Goal: Task Accomplishment & Management: Manage account settings

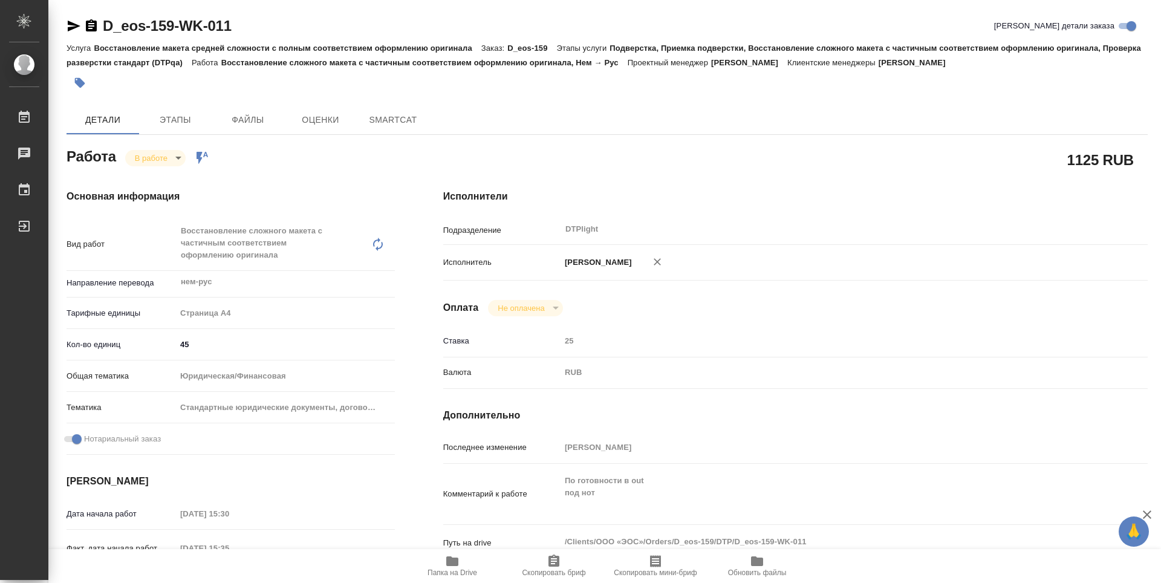
type textarea "x"
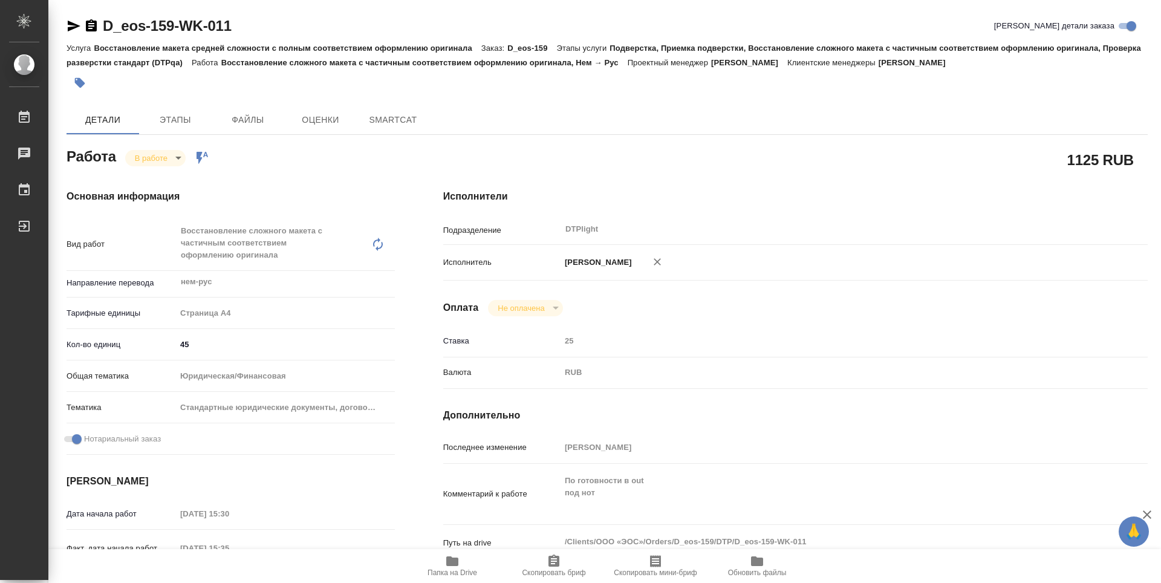
type textarea "x"
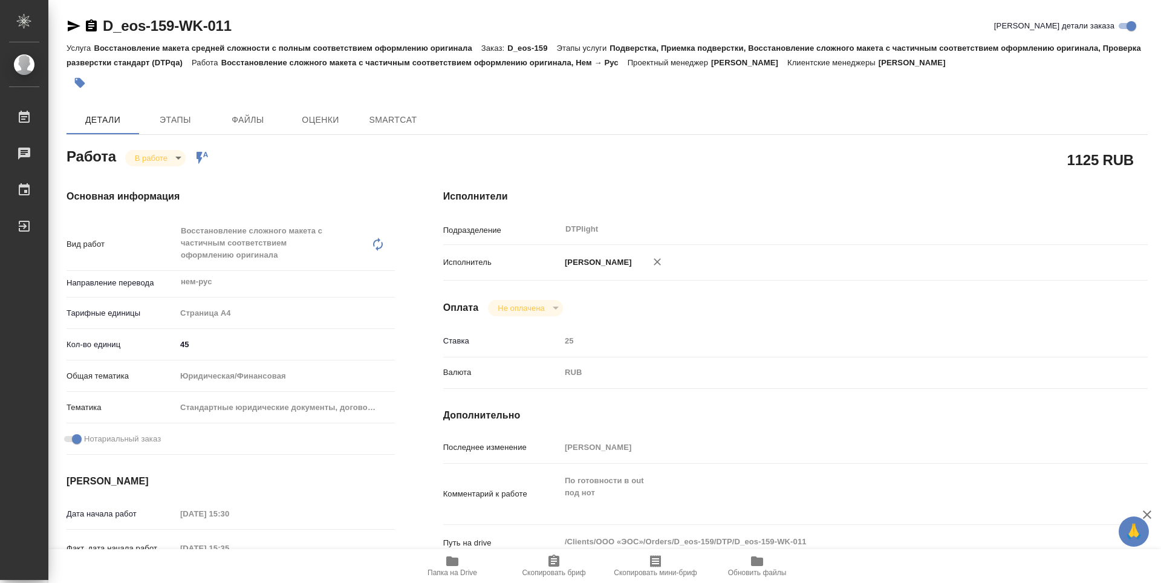
type textarea "x"
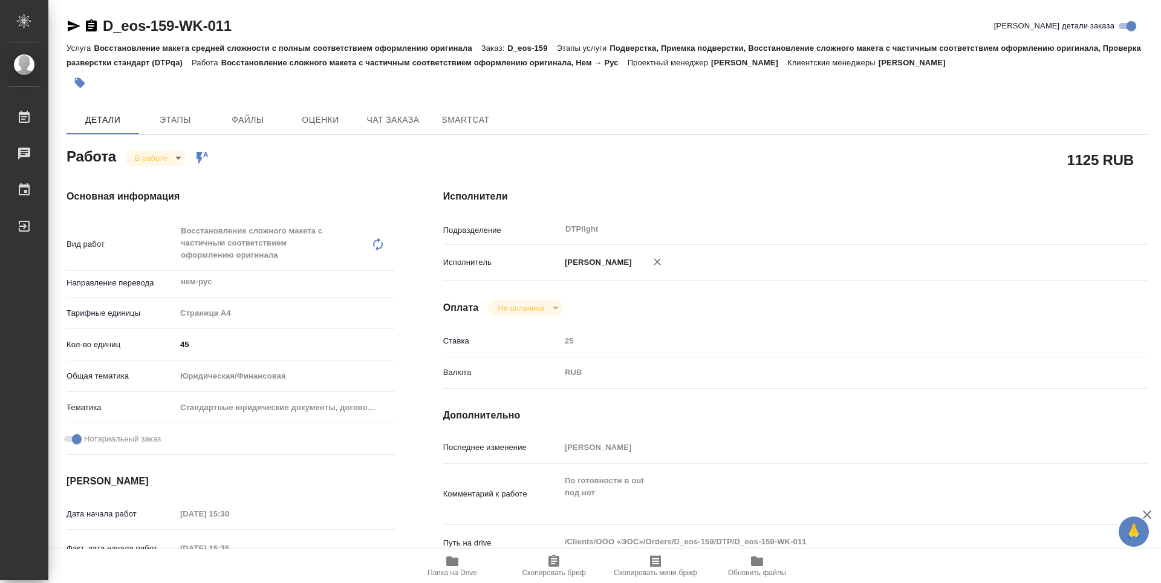
scroll to position [121, 0]
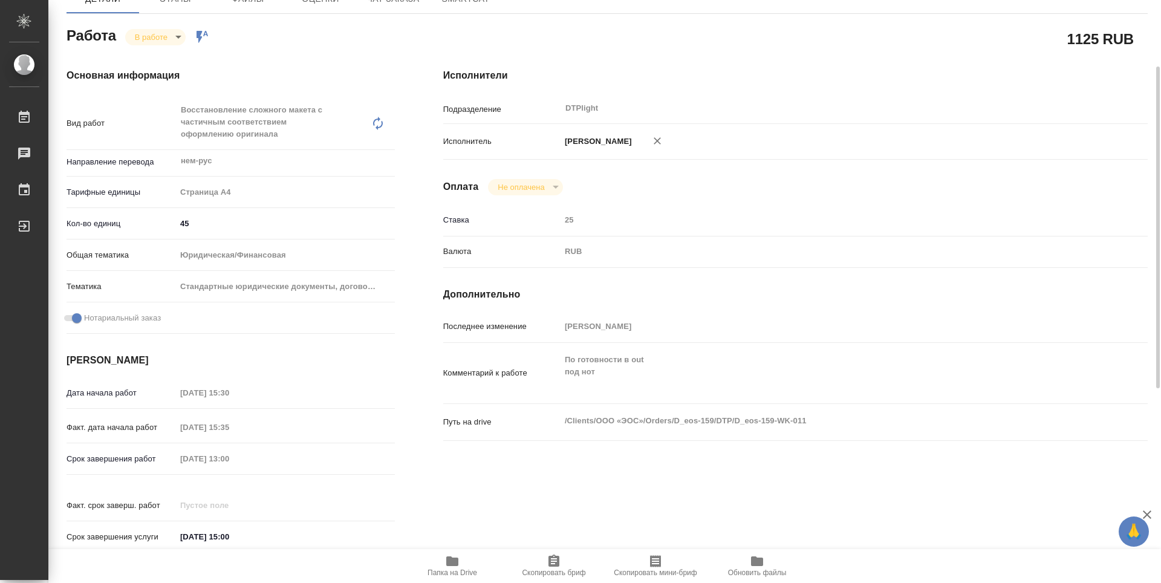
type textarea "x"
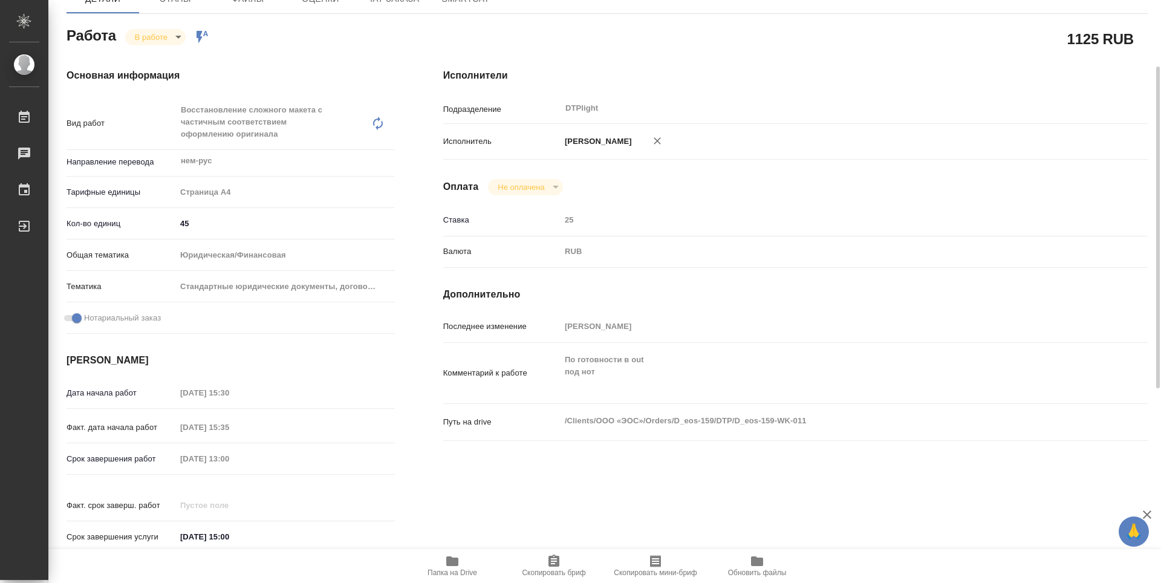
click at [468, 555] on span "Папка на Drive" at bounding box center [452, 565] width 87 height 23
type textarea "x"
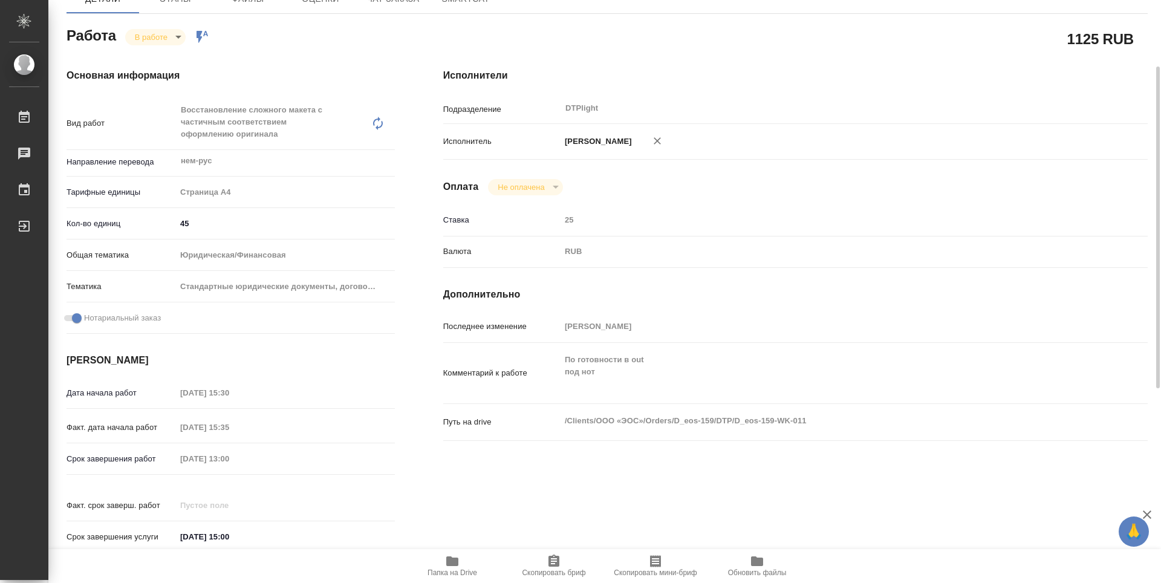
type textarea "x"
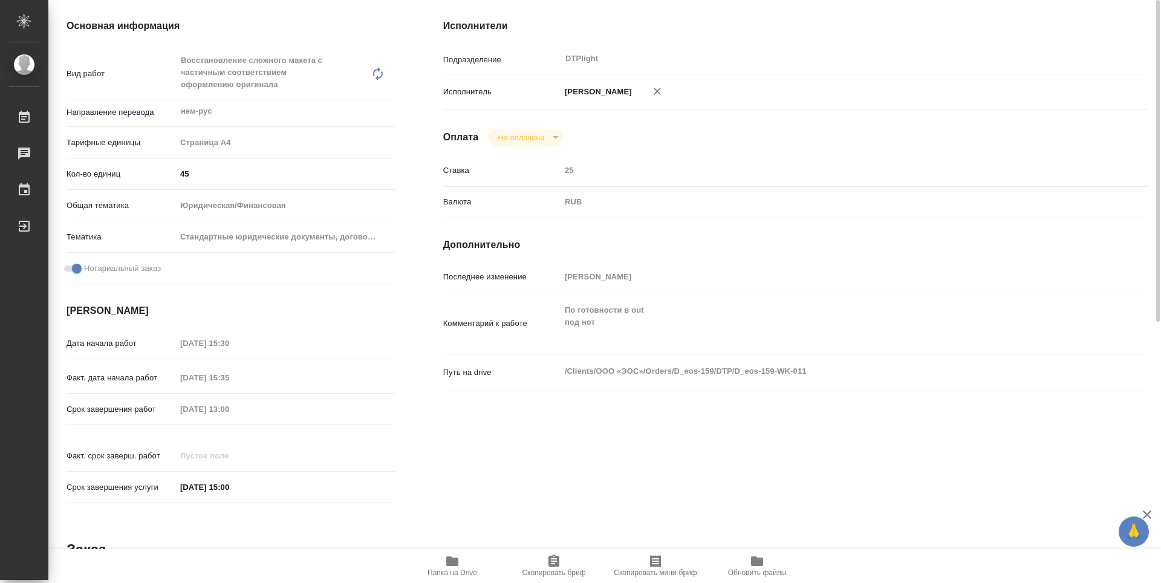
scroll to position [0, 0]
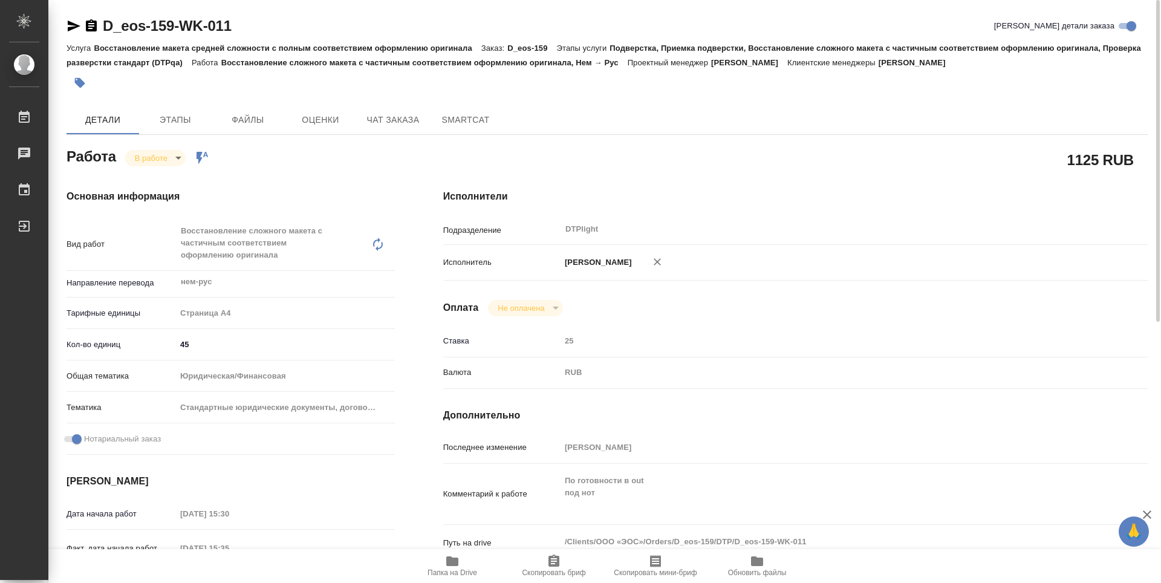
click at [175, 163] on body "🙏 .cls-1 fill:#fff; AWATERA Guselnikov Roman Работы 0 Чаты График Выйти D_eos-1…" at bounding box center [580, 291] width 1161 height 583
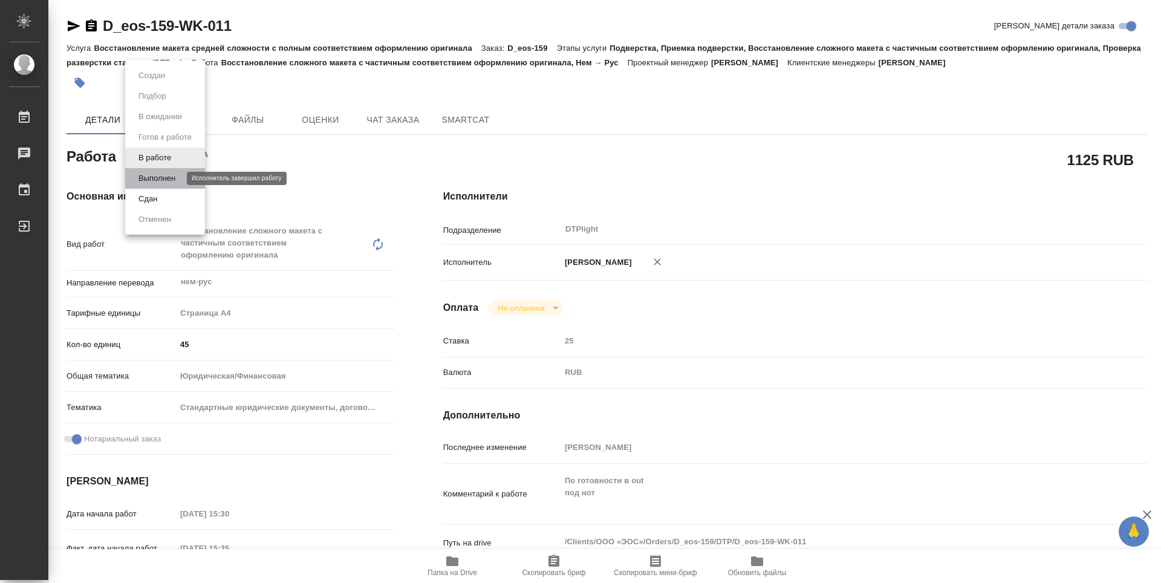
click at [172, 183] on button "Выполнен" at bounding box center [157, 178] width 44 height 13
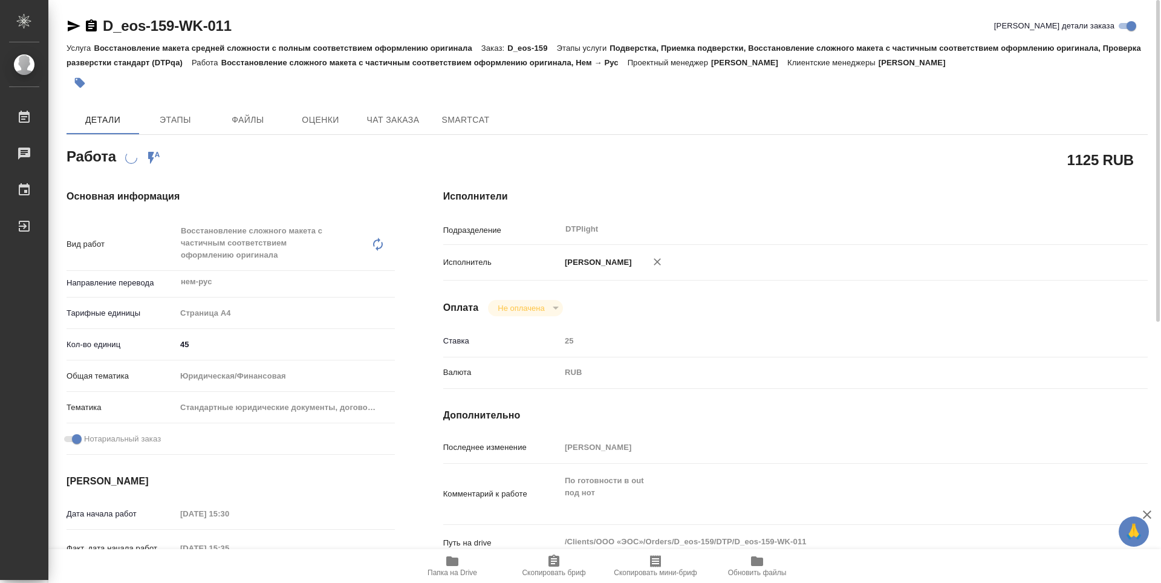
click at [93, 28] on icon "button" at bounding box center [91, 25] width 11 height 12
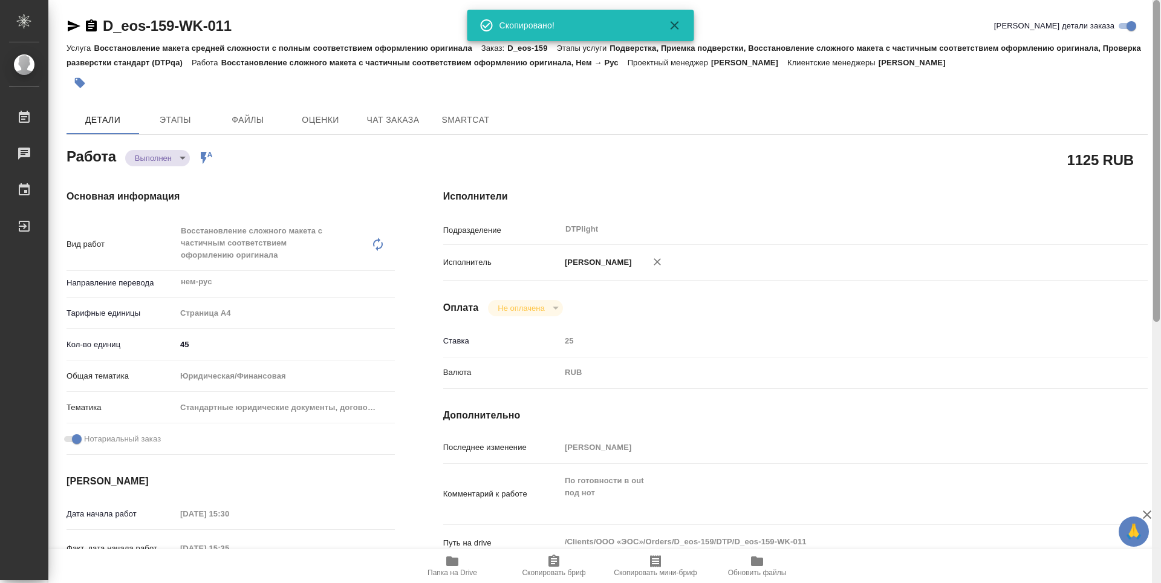
type textarea "x"
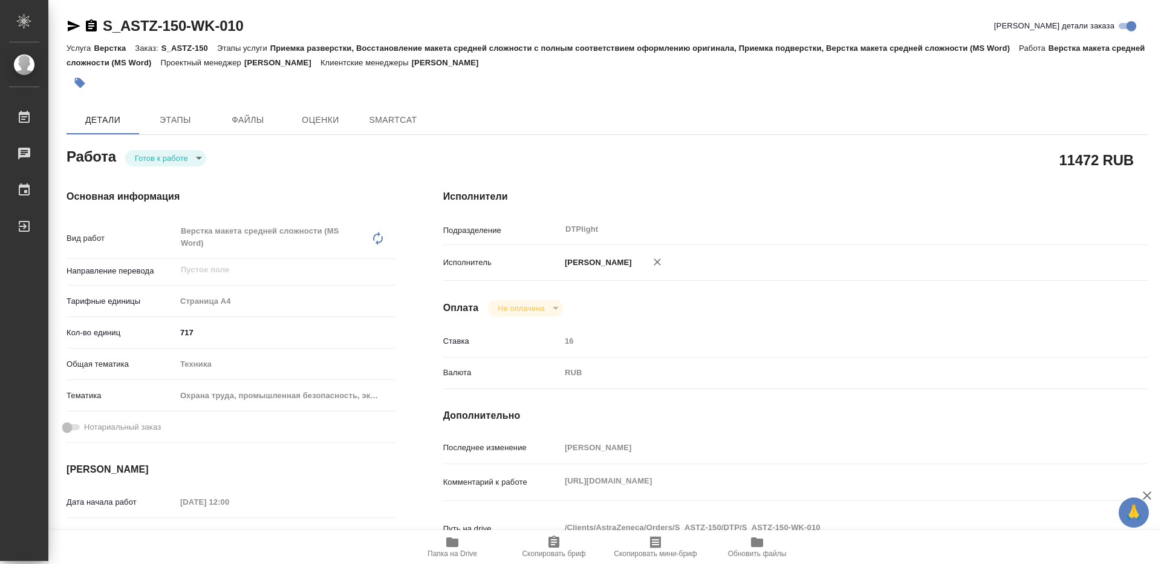
type textarea "x"
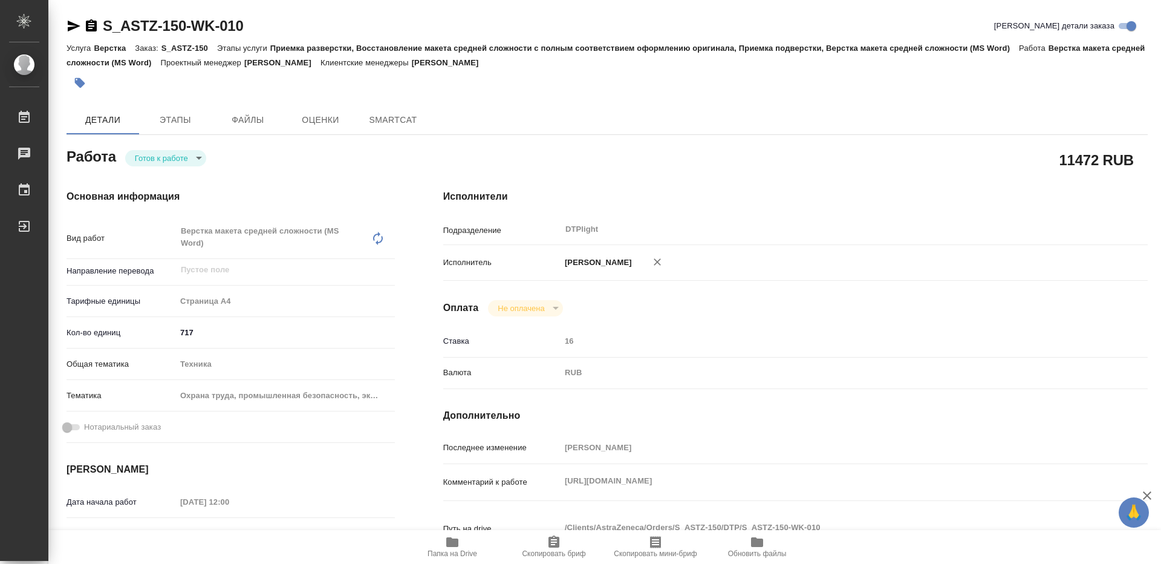
type textarea "x"
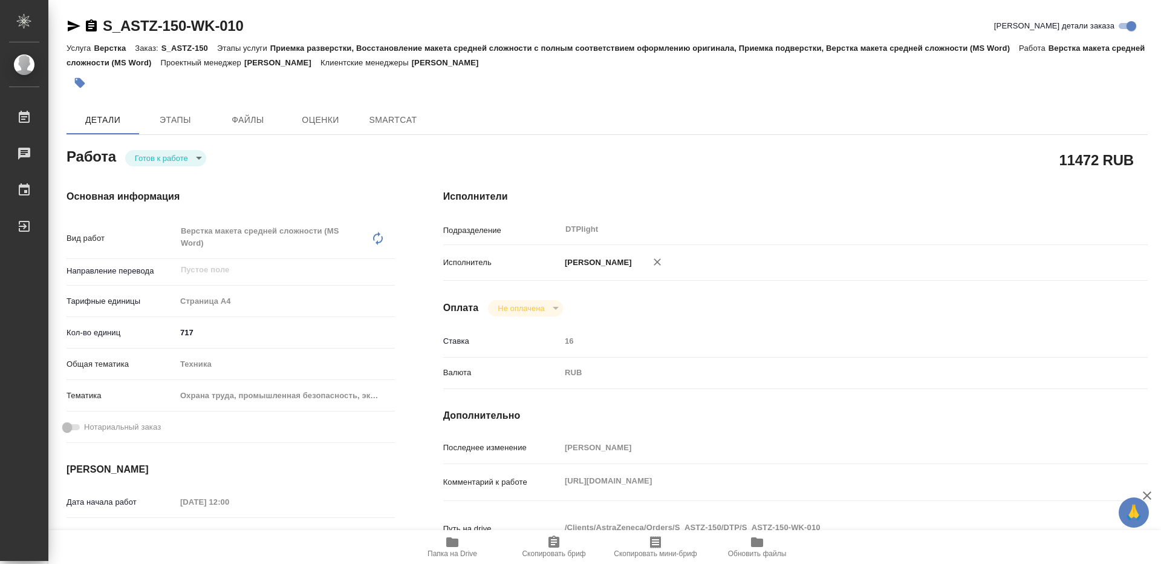
type textarea "x"
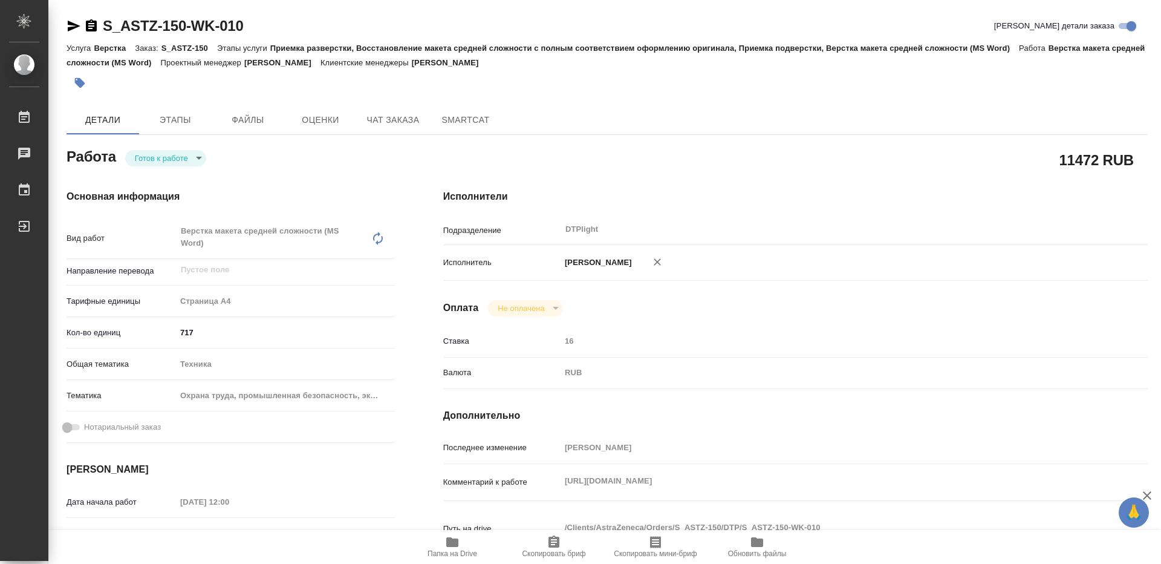
type textarea "x"
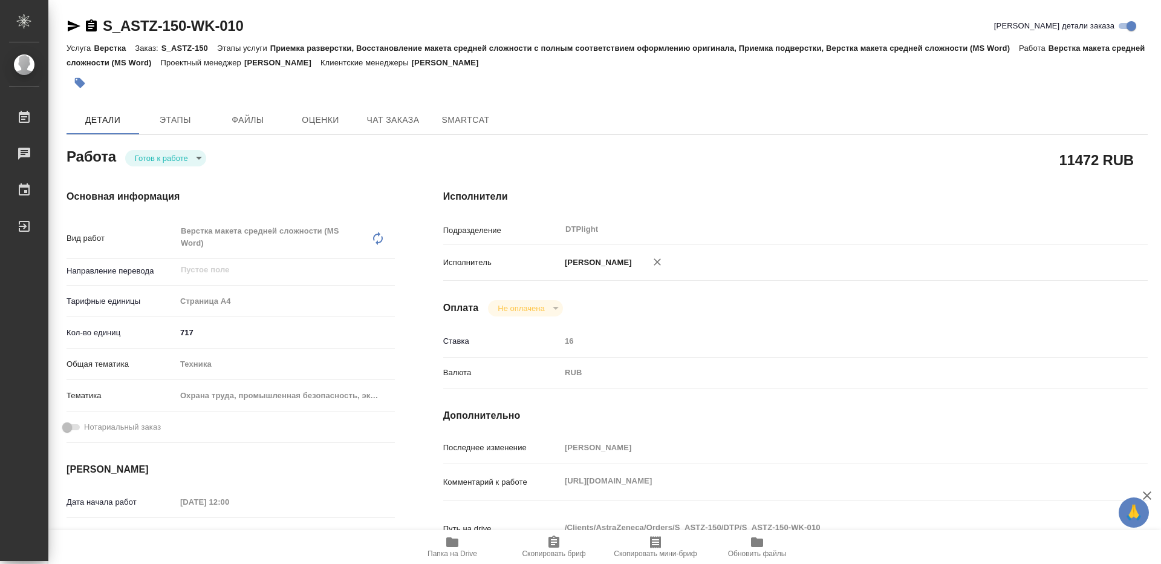
type textarea "x"
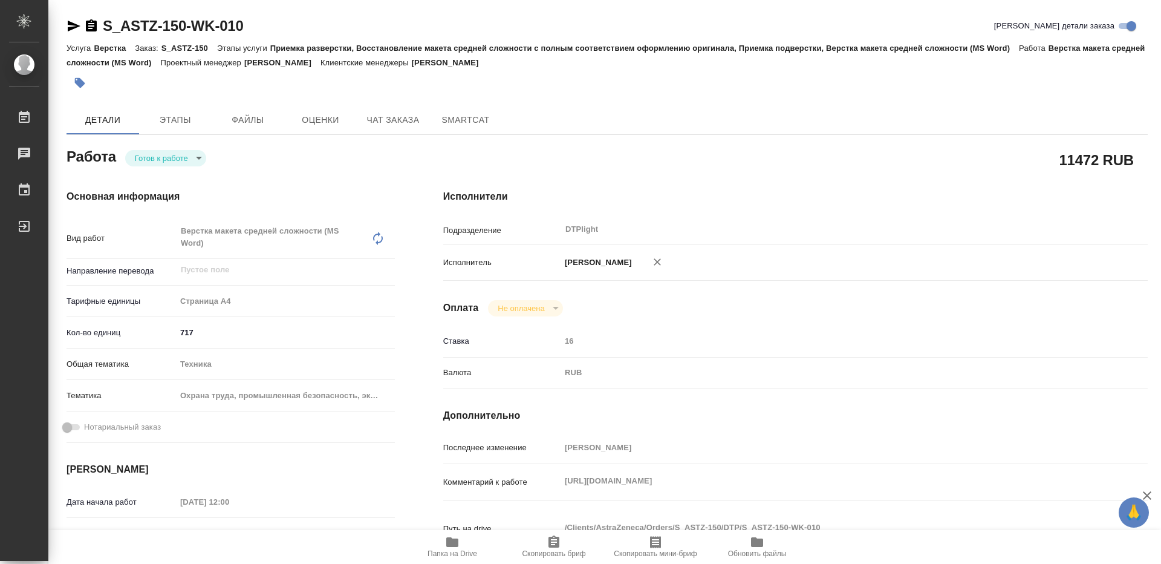
click at [197, 158] on body "🙏 .cls-1 fill:#fff; AWATERA Guselnikov Roman Работы Чаты График Выйти S_ASTZ-15…" at bounding box center [580, 282] width 1161 height 564
click at [168, 157] on button "В работе" at bounding box center [155, 157] width 40 height 13
type textarea "x"
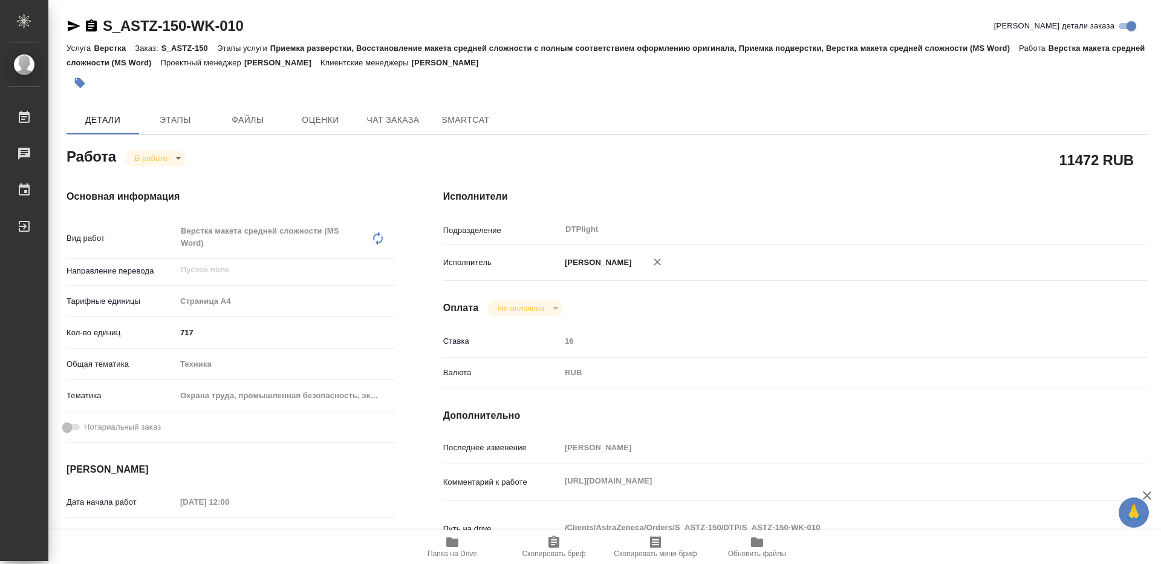
type textarea "x"
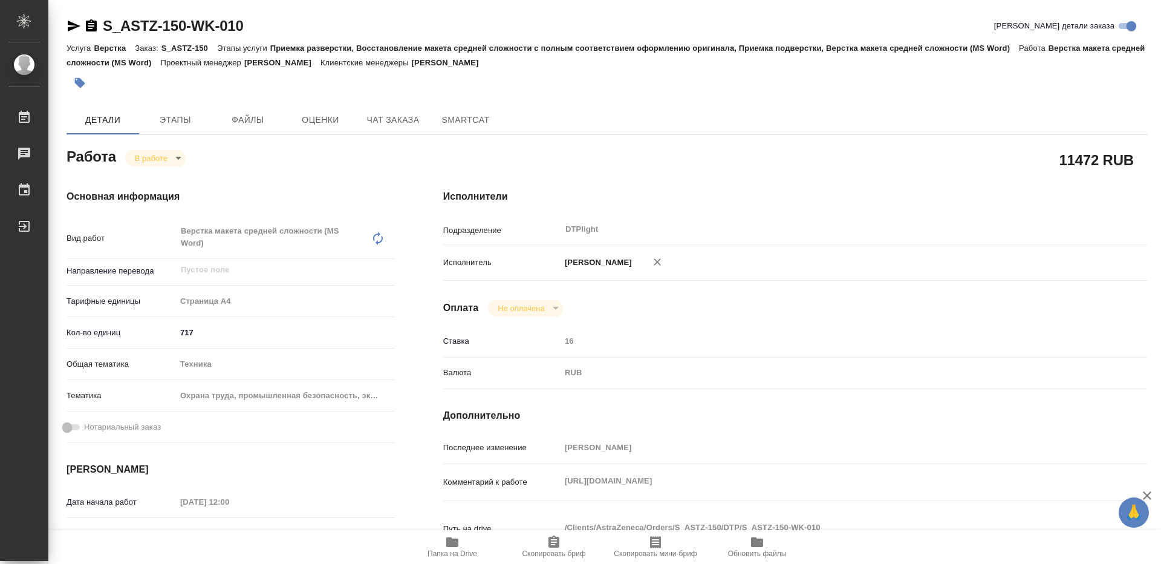
type textarea "x"
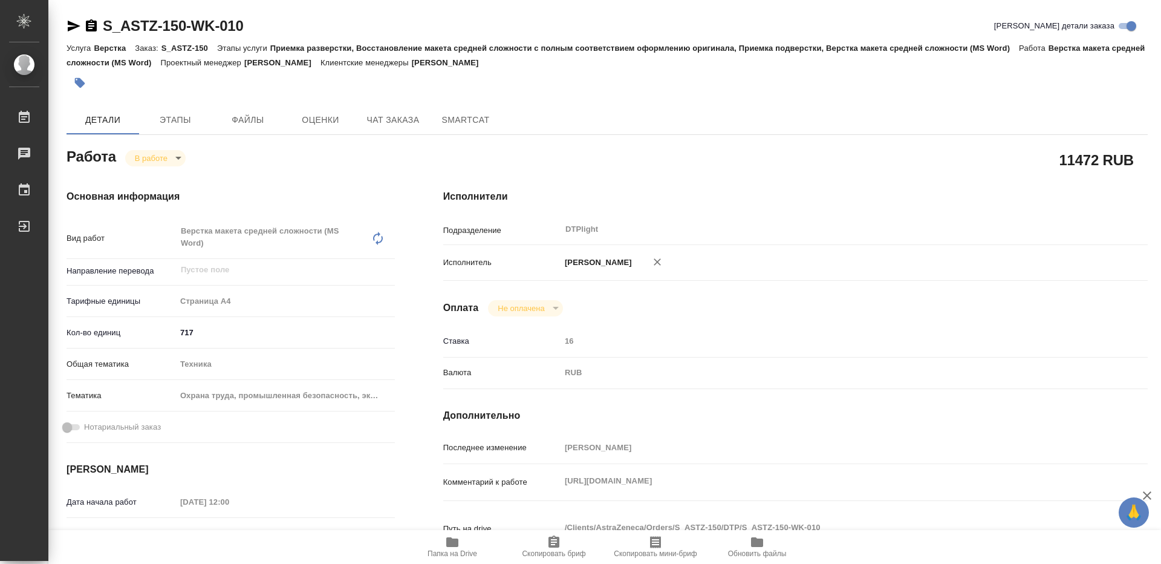
type textarea "x"
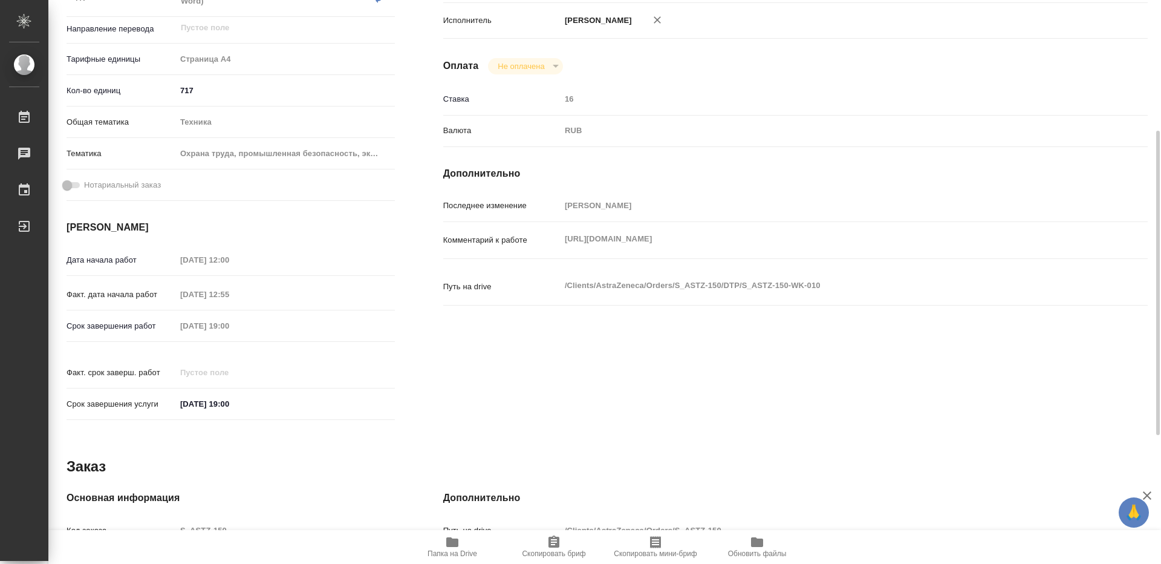
scroll to position [302, 0]
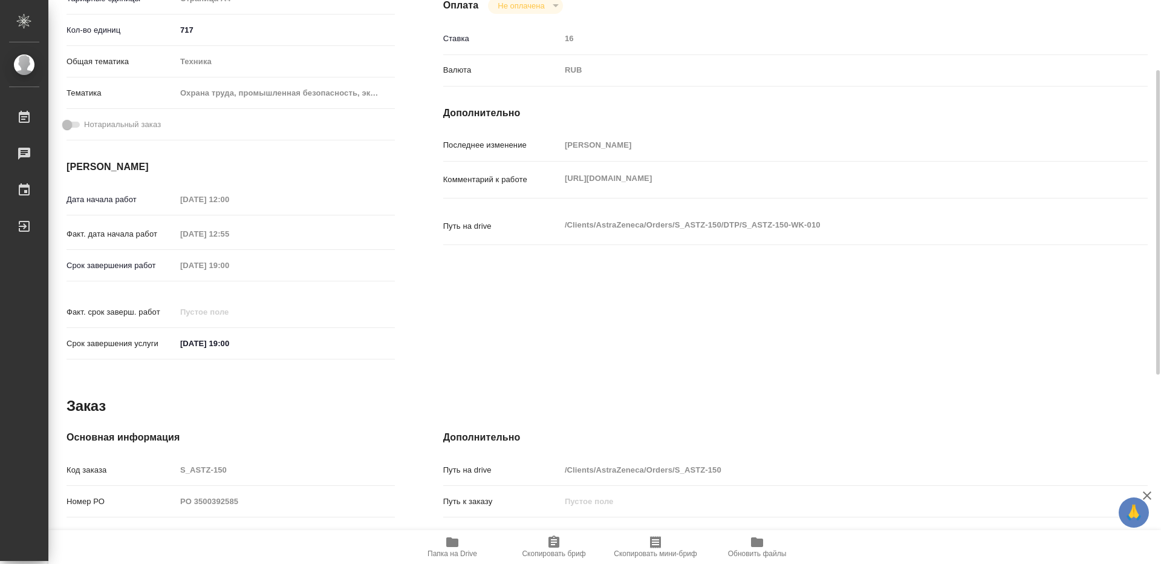
type textarea "x"
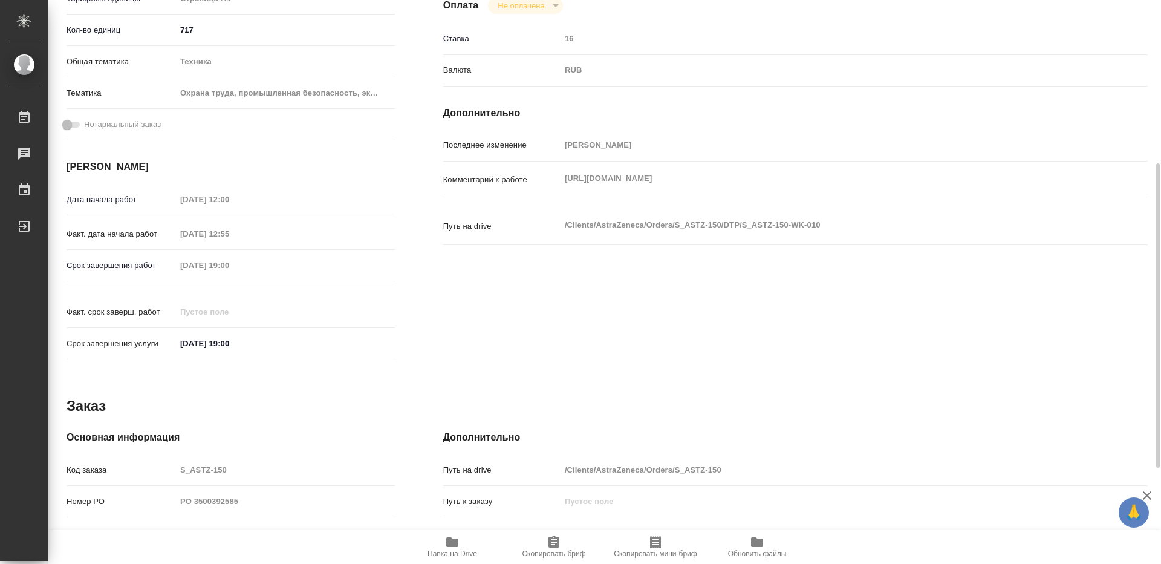
click at [262, 562] on div "Папка на Drive Скопировать бриф Скопировать мини-бриф Обновить файлы" at bounding box center [604, 547] width 1113 height 34
click at [454, 325] on div "Исполнители Подразделение DTPlight ​ Исполнитель Гусельников Роман Оплата Не оп…" at bounding box center [795, 127] width 753 height 529
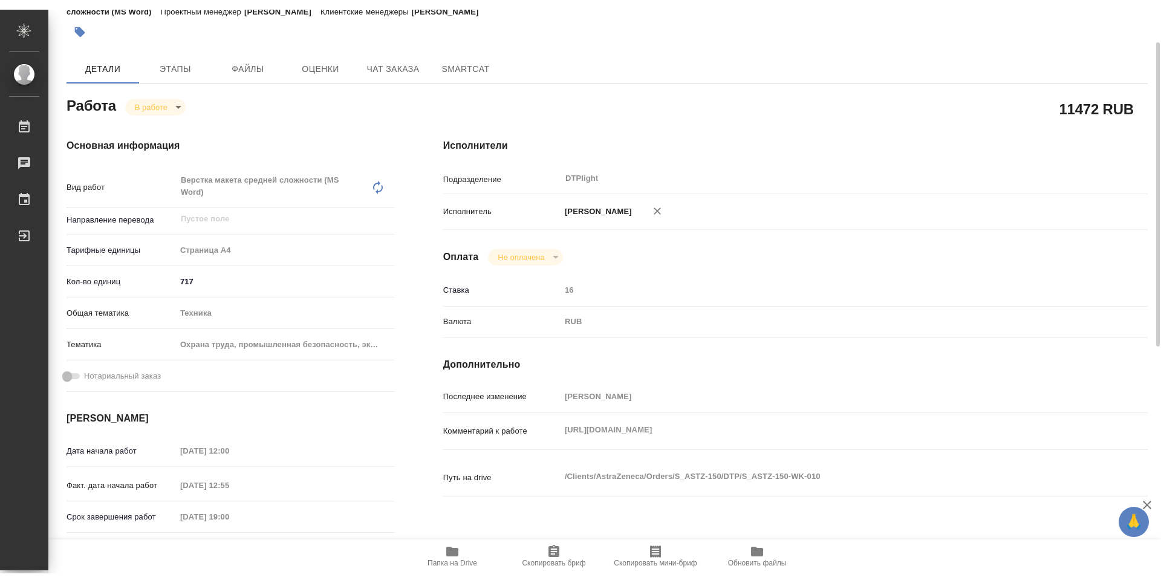
scroll to position [0, 0]
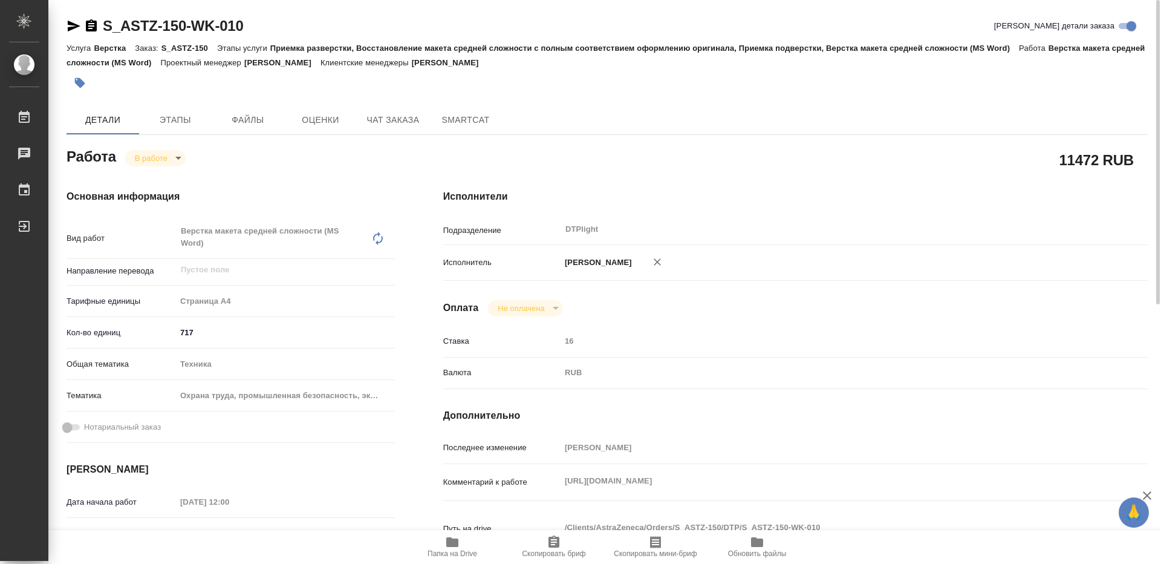
click at [502, 146] on div "11472 RUB" at bounding box center [795, 160] width 705 height 30
type textarea "x"
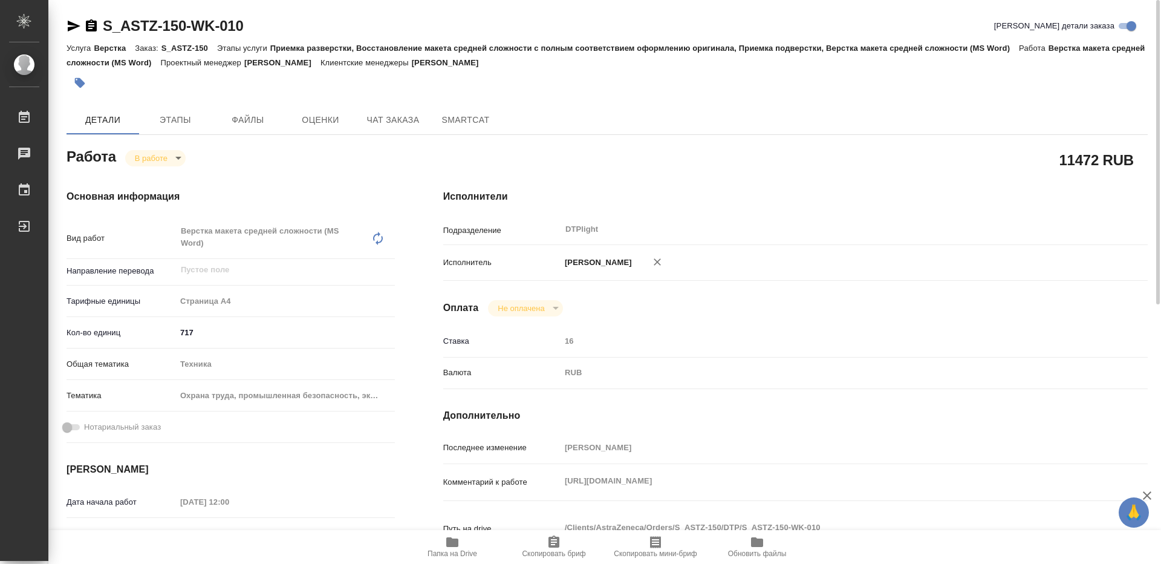
type textarea "x"
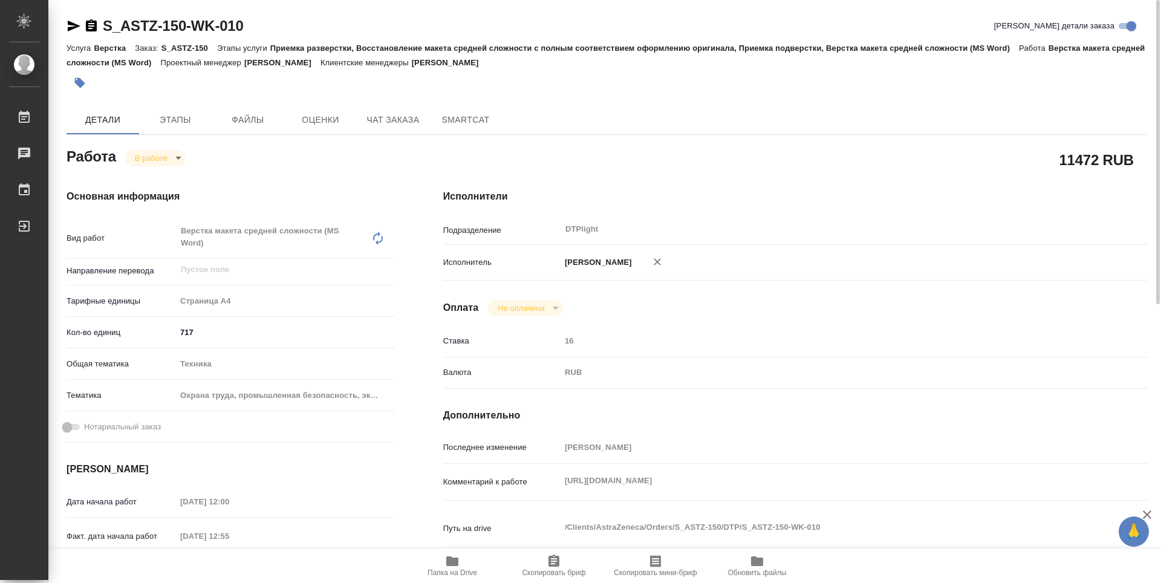
type textarea "x"
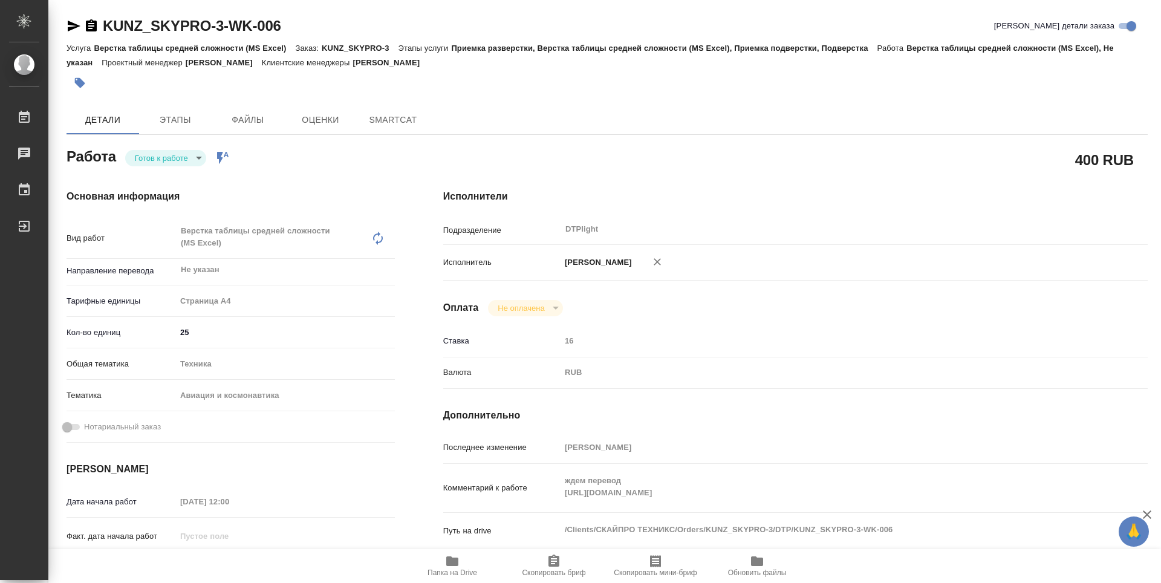
type textarea "x"
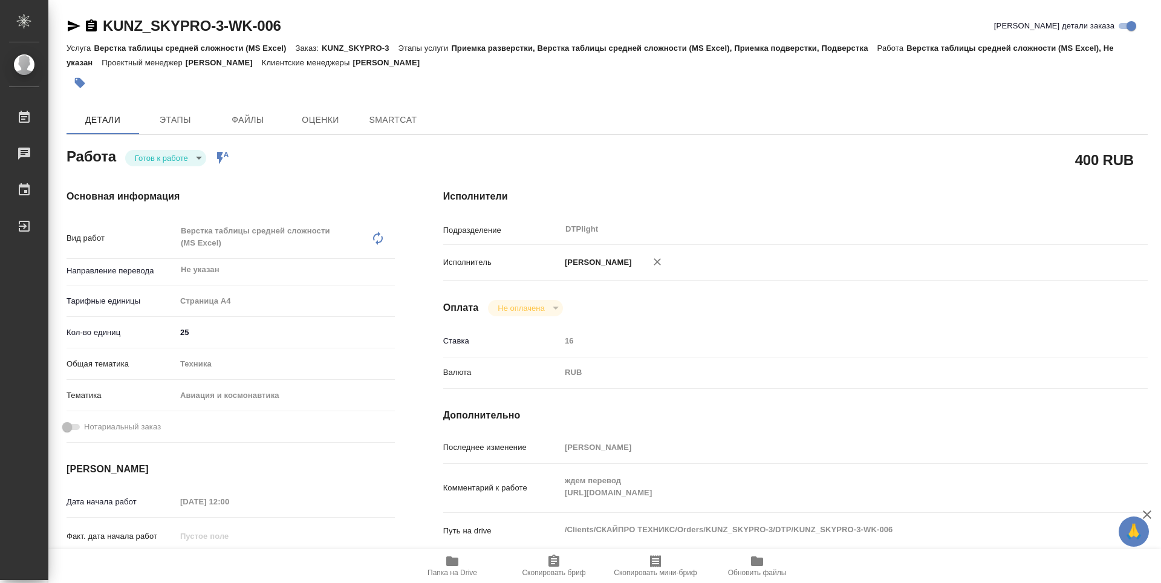
type textarea "x"
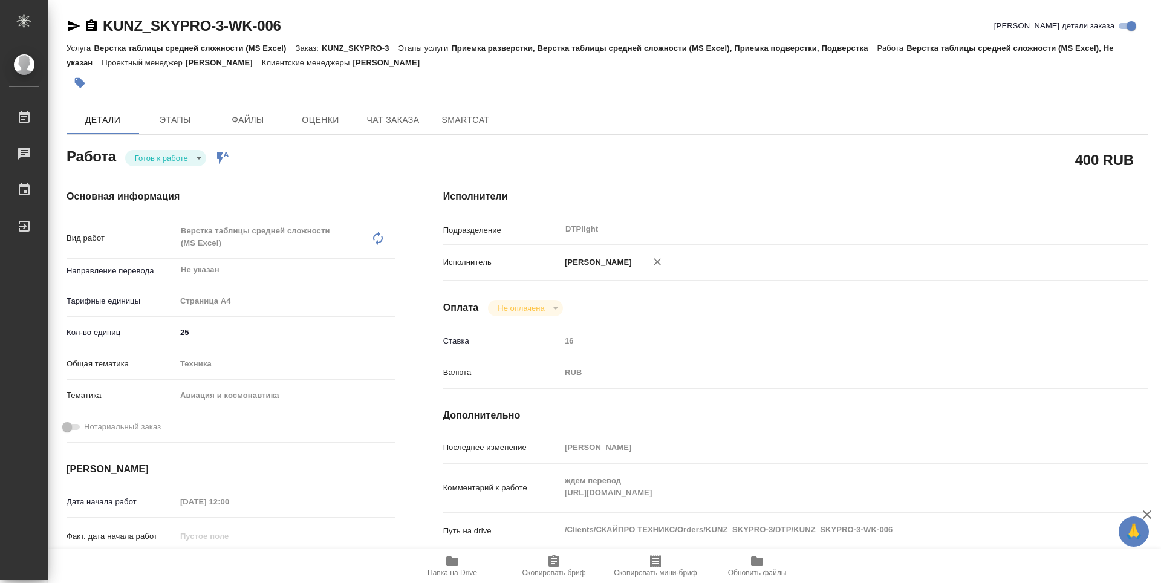
type textarea "x"
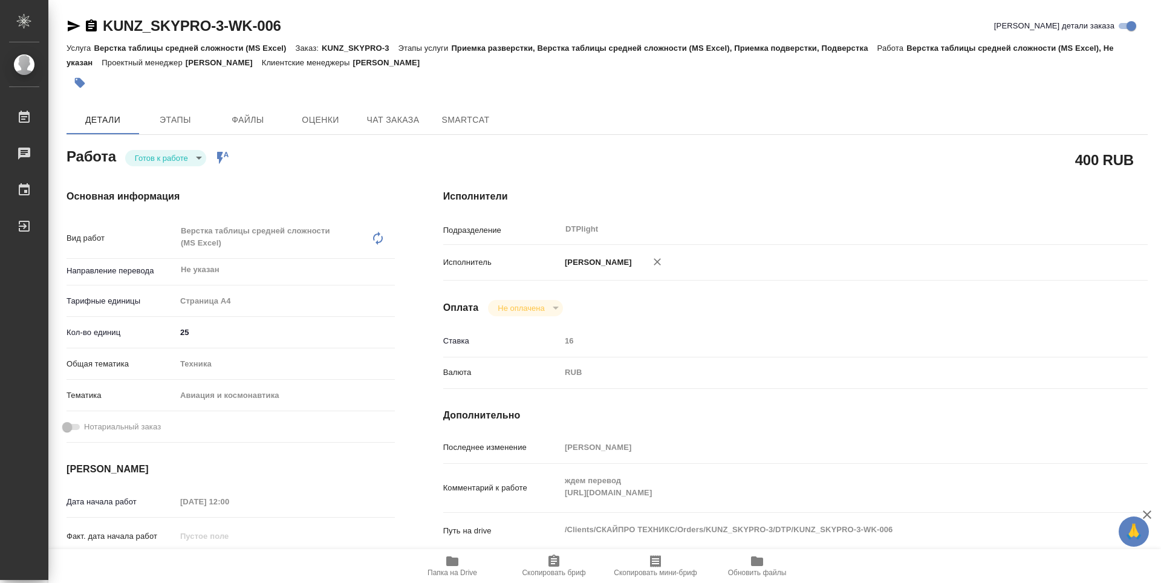
type textarea "x"
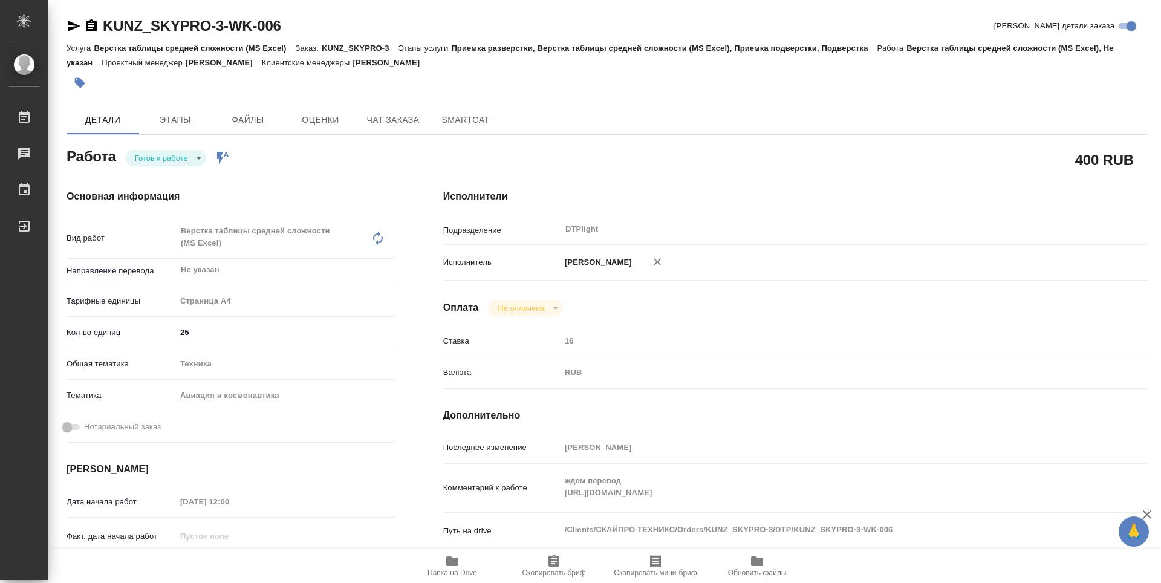
type textarea "x"
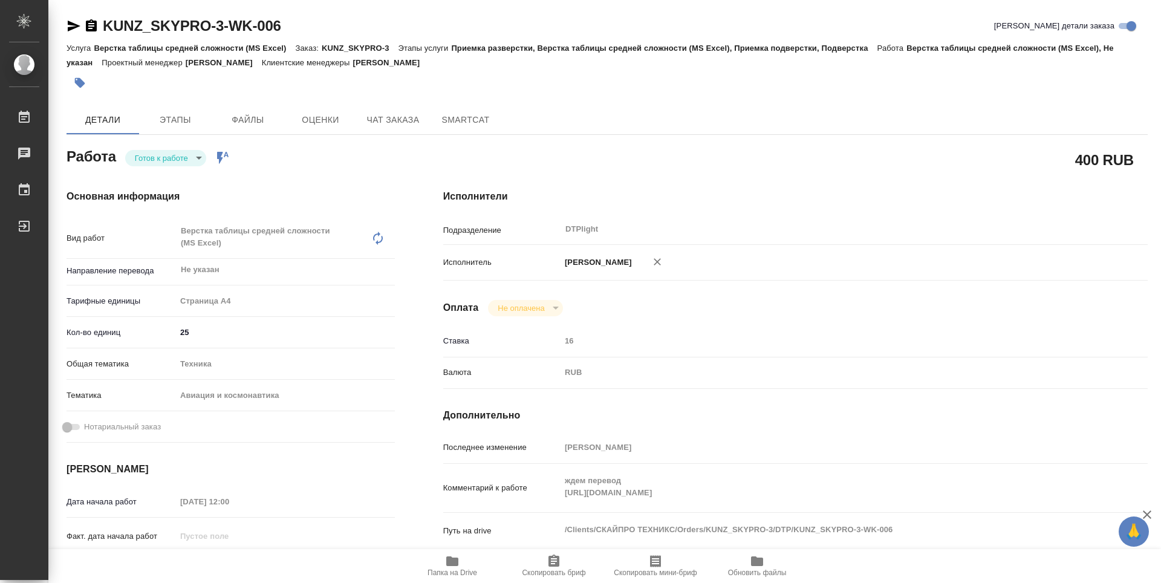
type textarea "x"
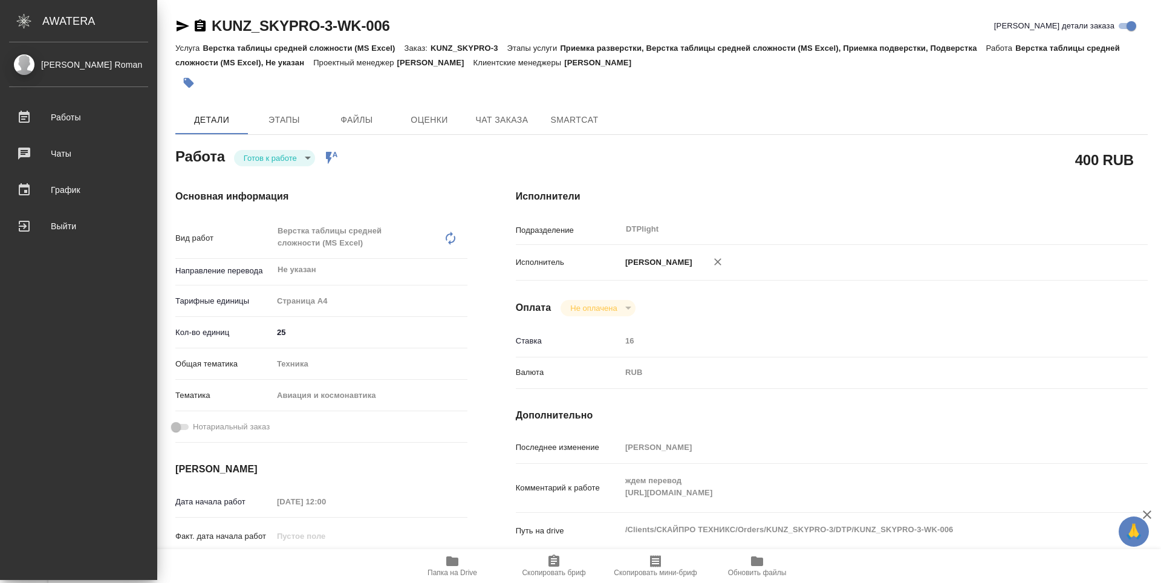
type textarea "x"
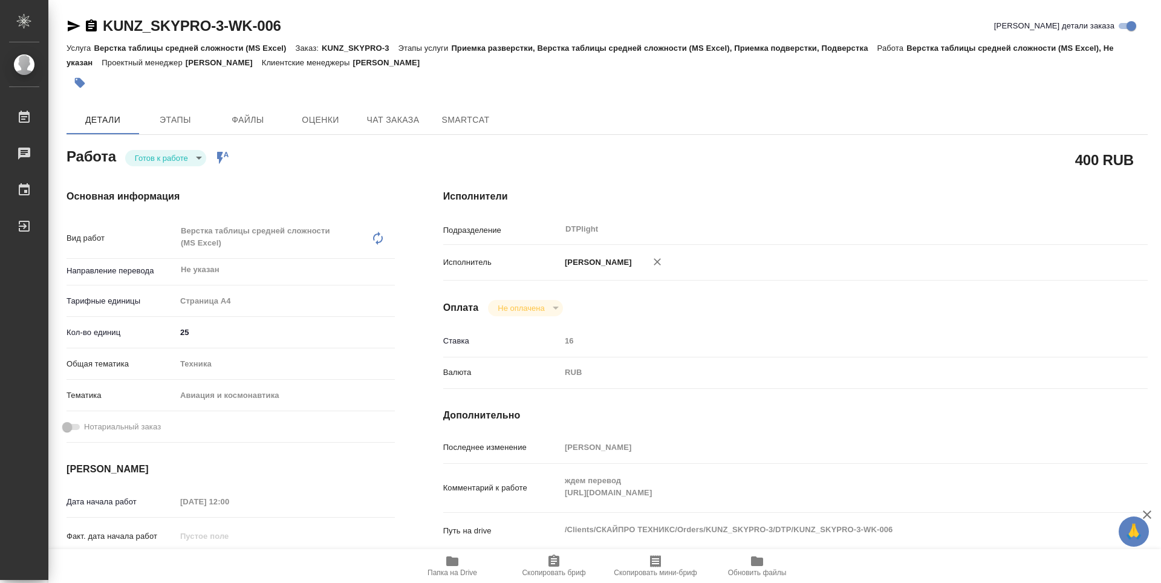
scroll to position [121, 0]
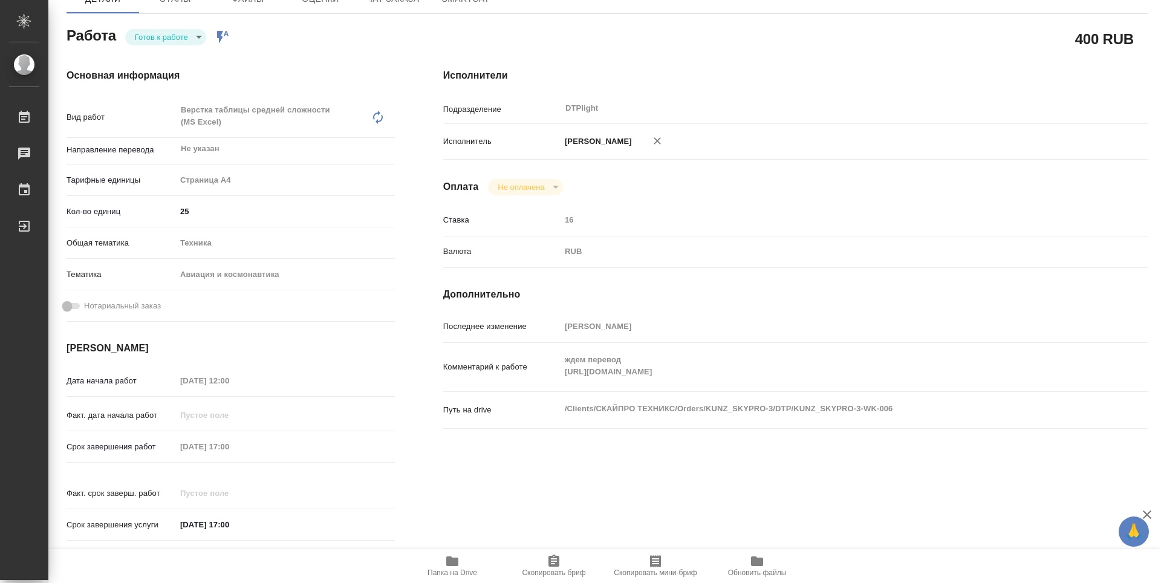
click at [405, 146] on div "Основная информация Вид работ Верстка таблицы средней сложности (MS Excel) x ​ …" at bounding box center [230, 308] width 377 height 529
click at [459, 576] on span "Папка на Drive" at bounding box center [453, 572] width 50 height 8
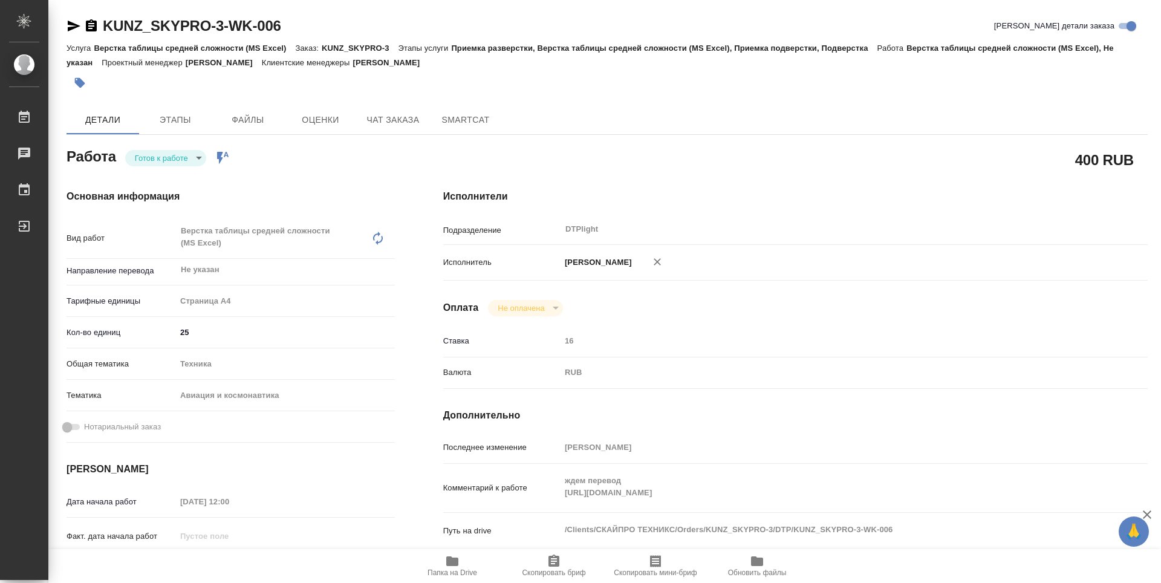
click at [90, 25] on icon "button" at bounding box center [91, 25] width 11 height 12
click at [197, 164] on body "🙏 .cls-1 fill:#fff; AWATERA Guselnikov Roman Работы 0 Чаты График Выйти KUNZ_SK…" at bounding box center [580, 291] width 1161 height 583
click at [148, 158] on button "В работе" at bounding box center [155, 157] width 40 height 13
type textarea "x"
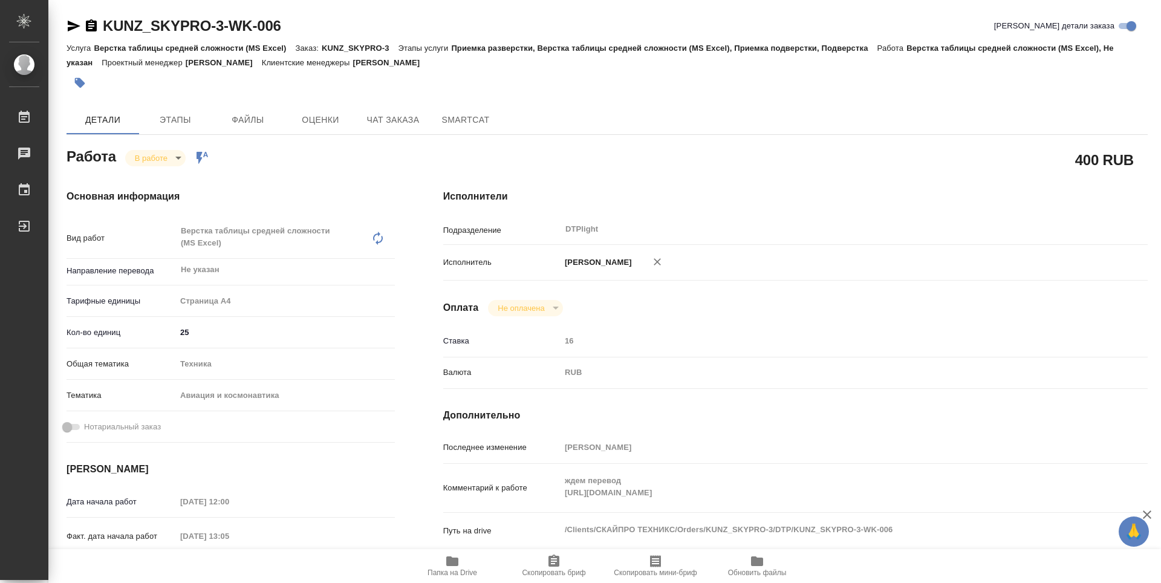
type textarea "x"
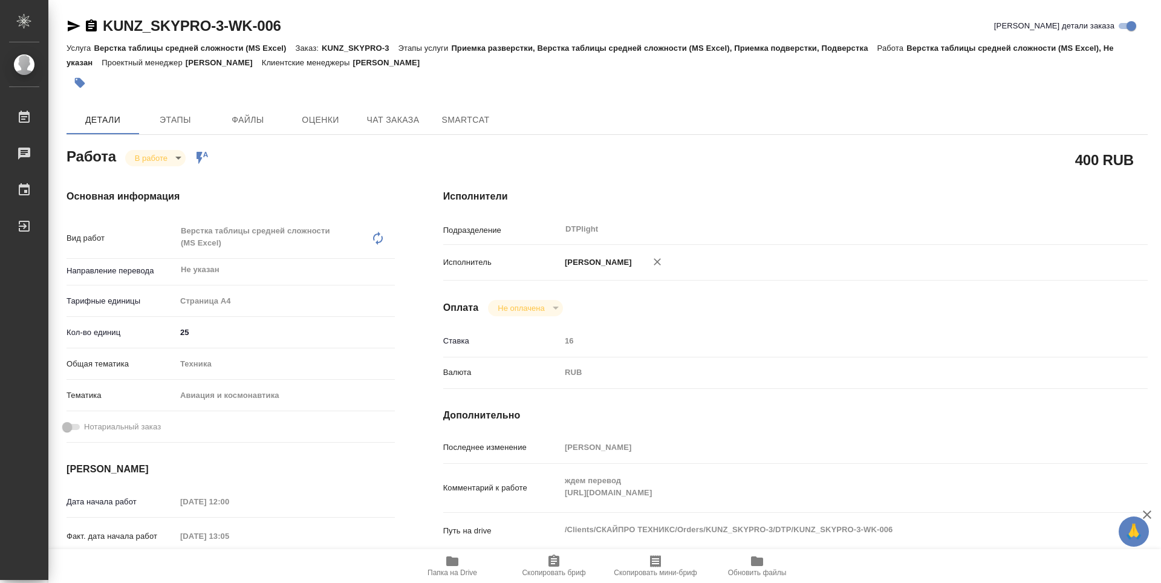
type textarea "x"
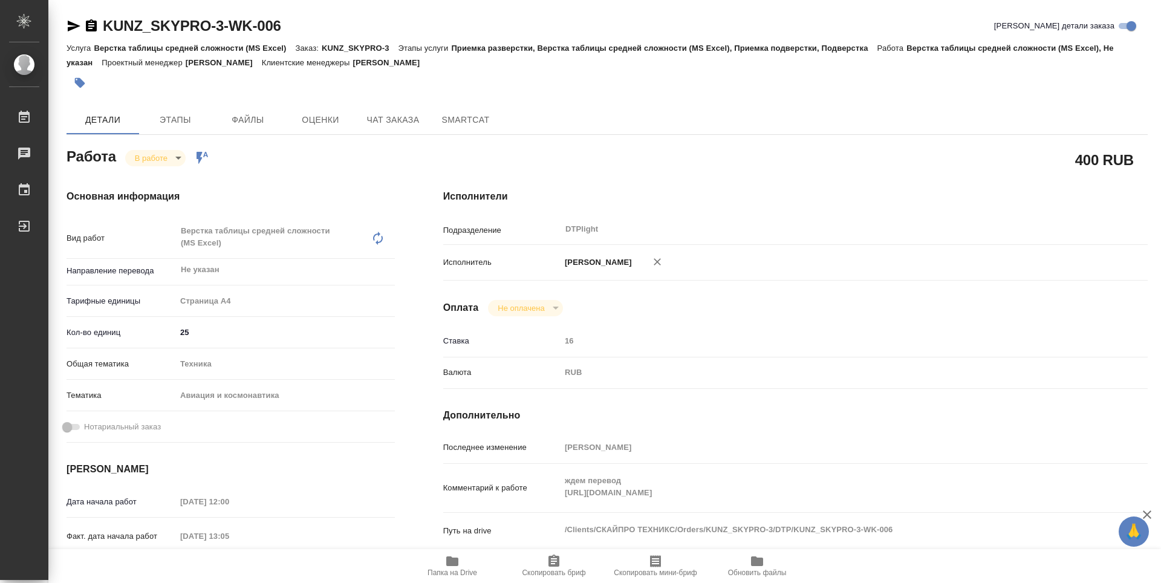
type textarea "x"
click at [584, 84] on div at bounding box center [427, 83] width 721 height 27
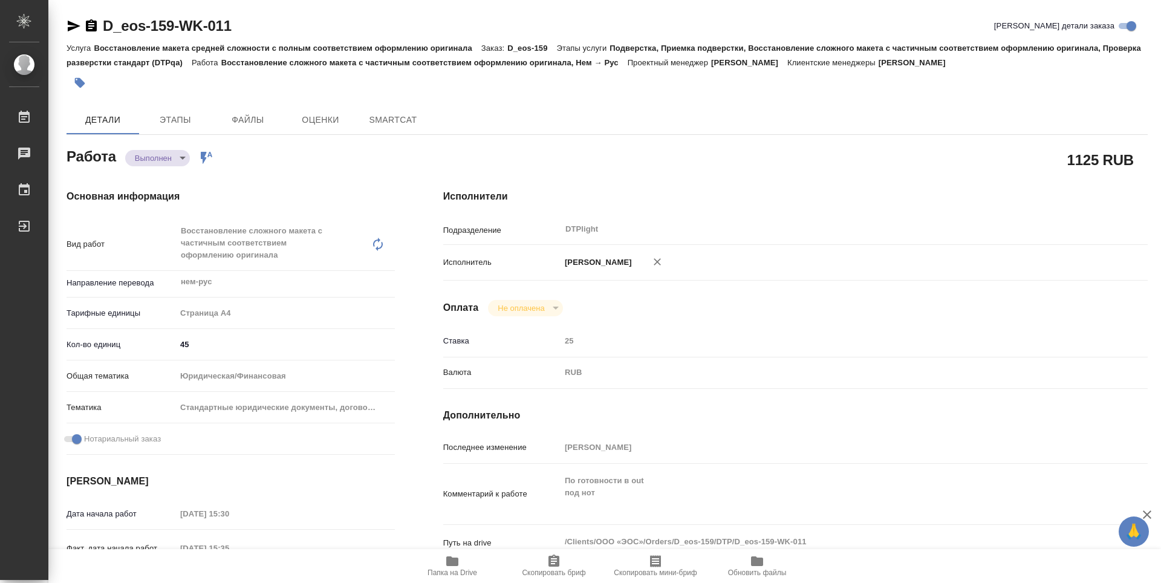
type textarea "x"
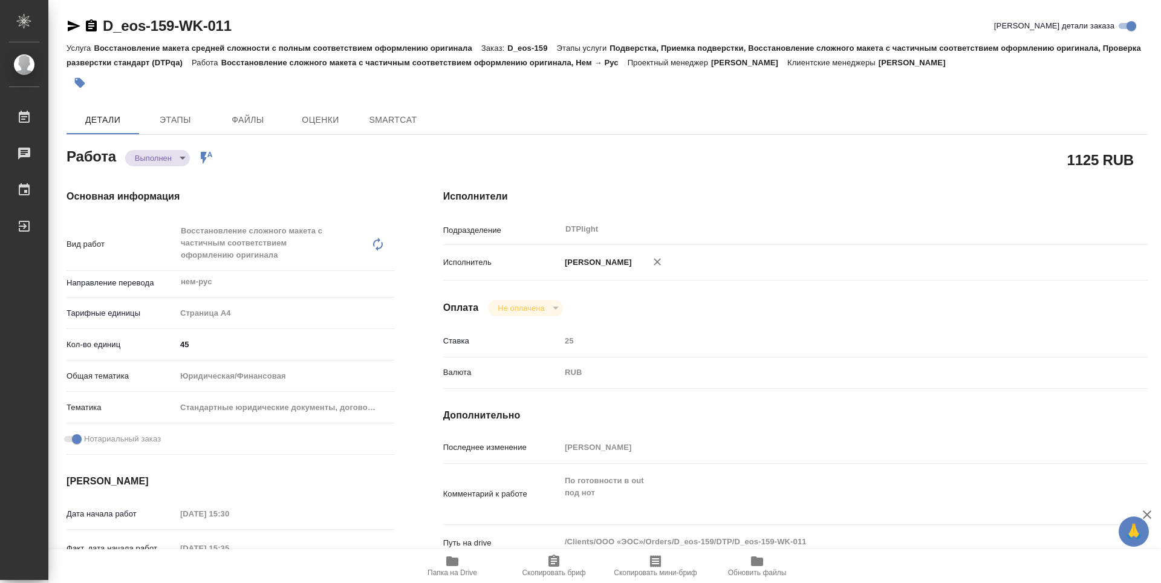
type textarea "x"
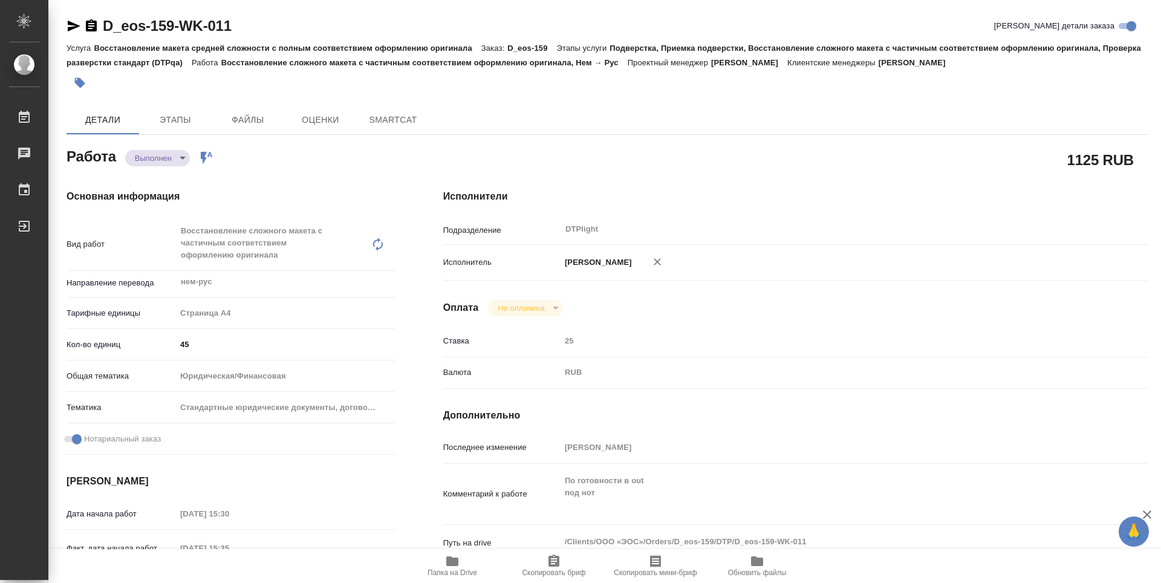
type textarea "x"
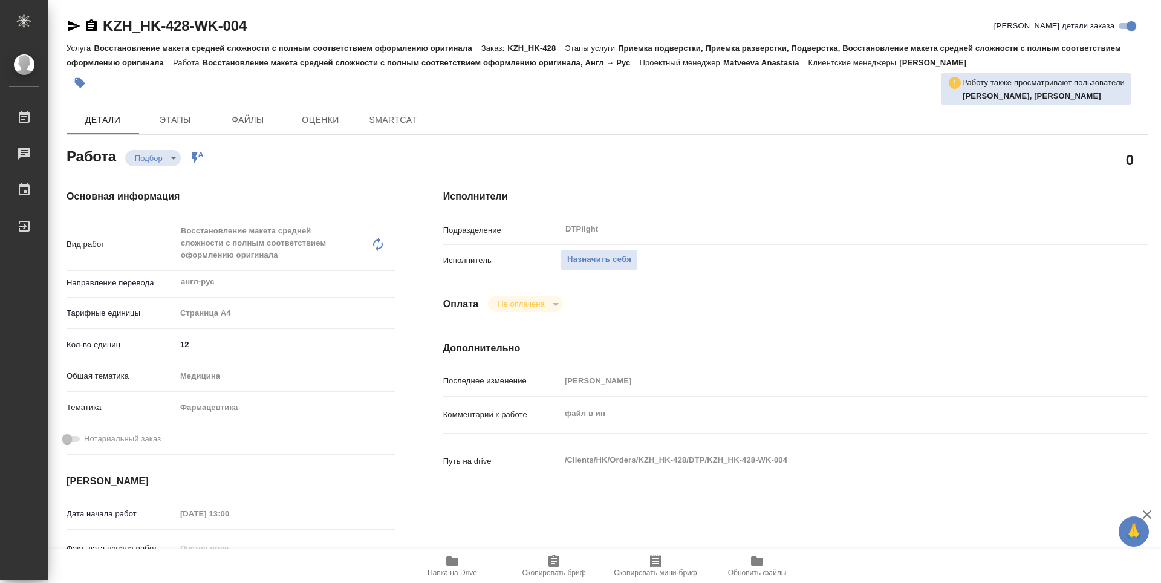
type textarea "x"
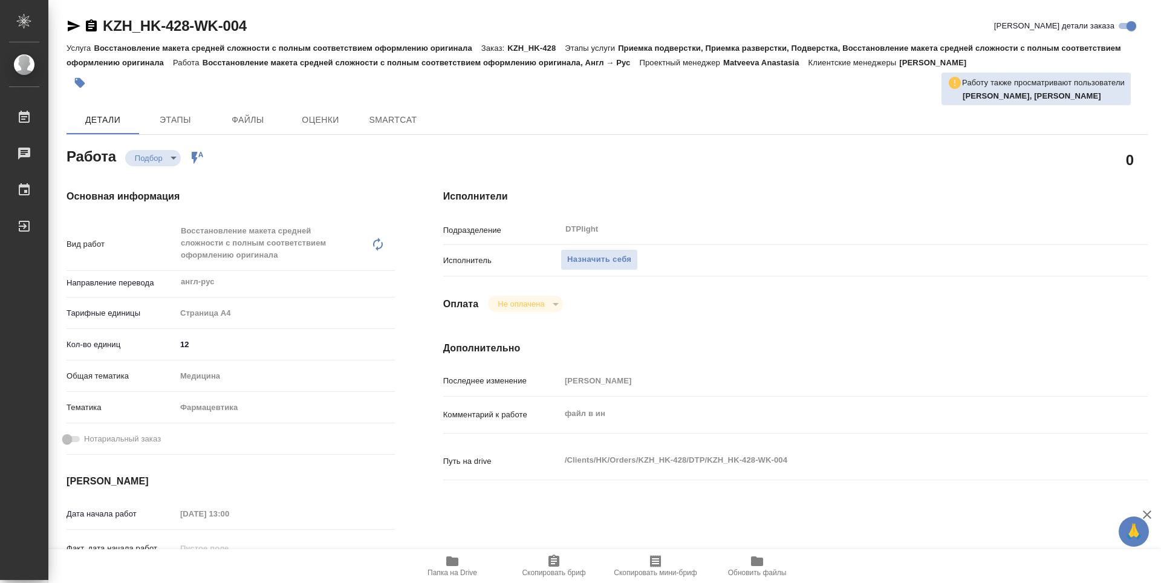
type textarea "x"
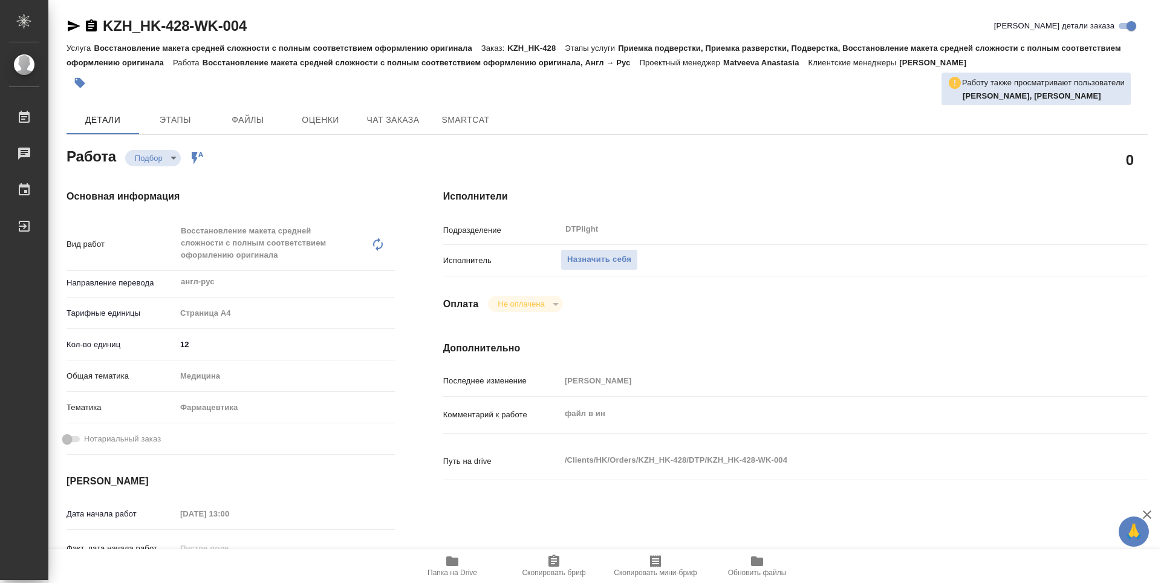
type textarea "x"
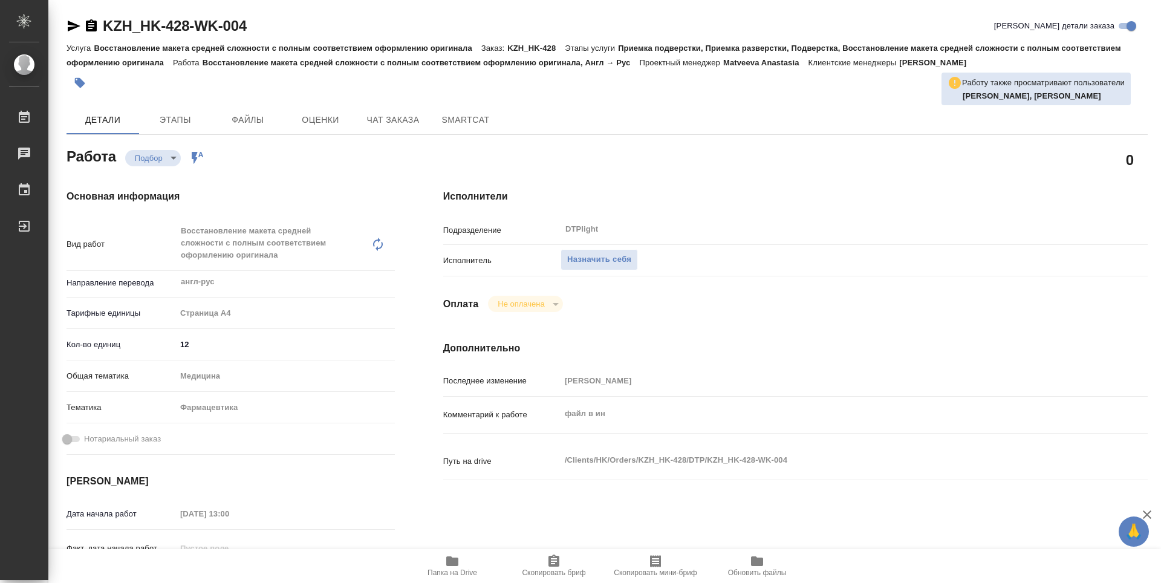
type textarea "x"
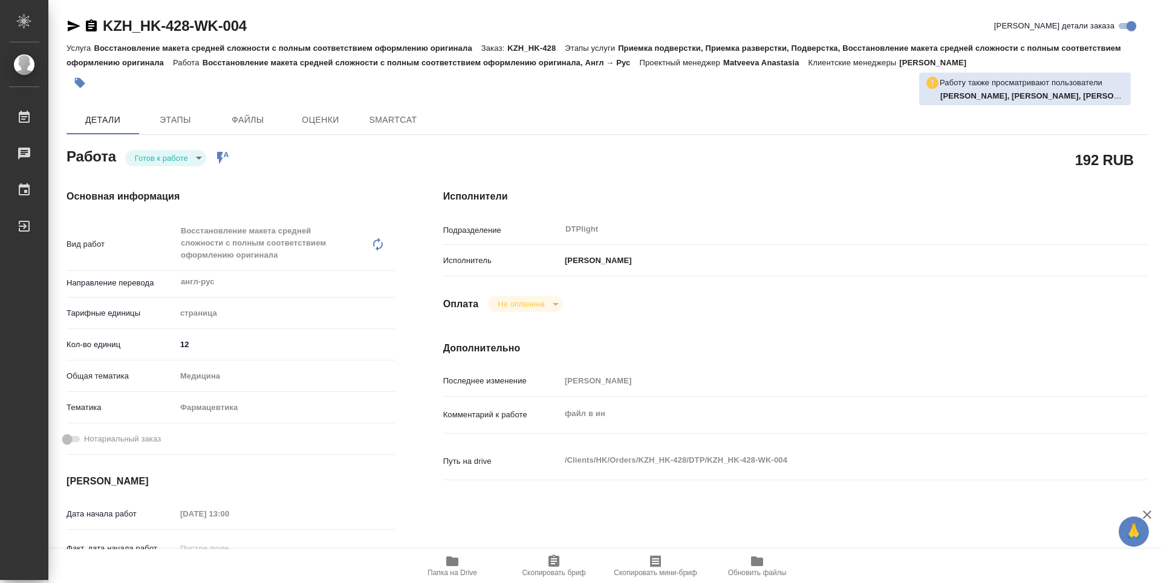
type textarea "x"
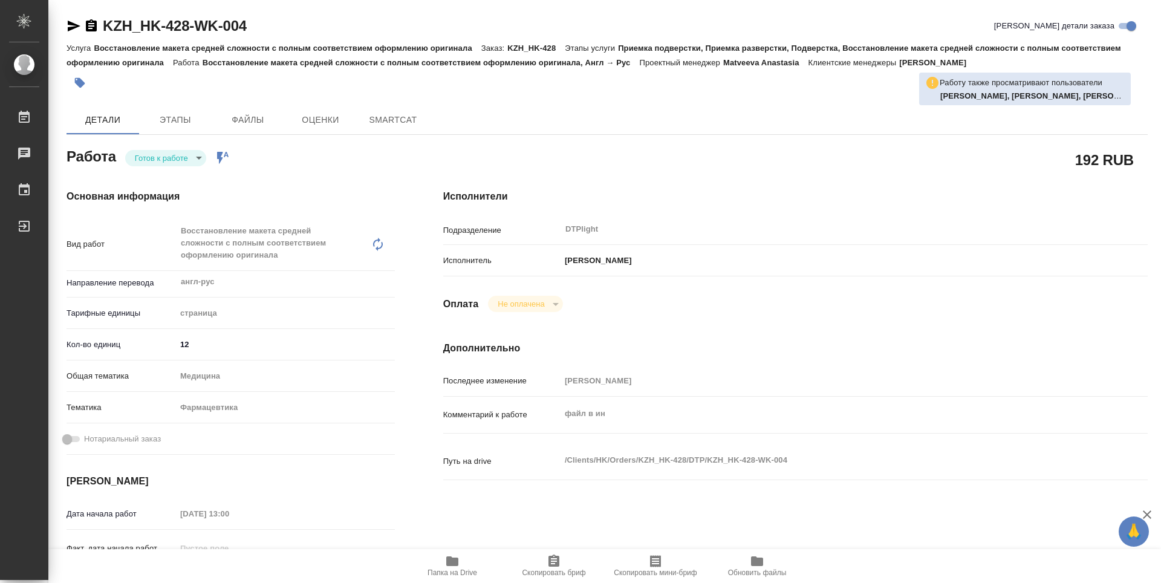
type textarea "x"
